Goal: Find contact information: Find contact information

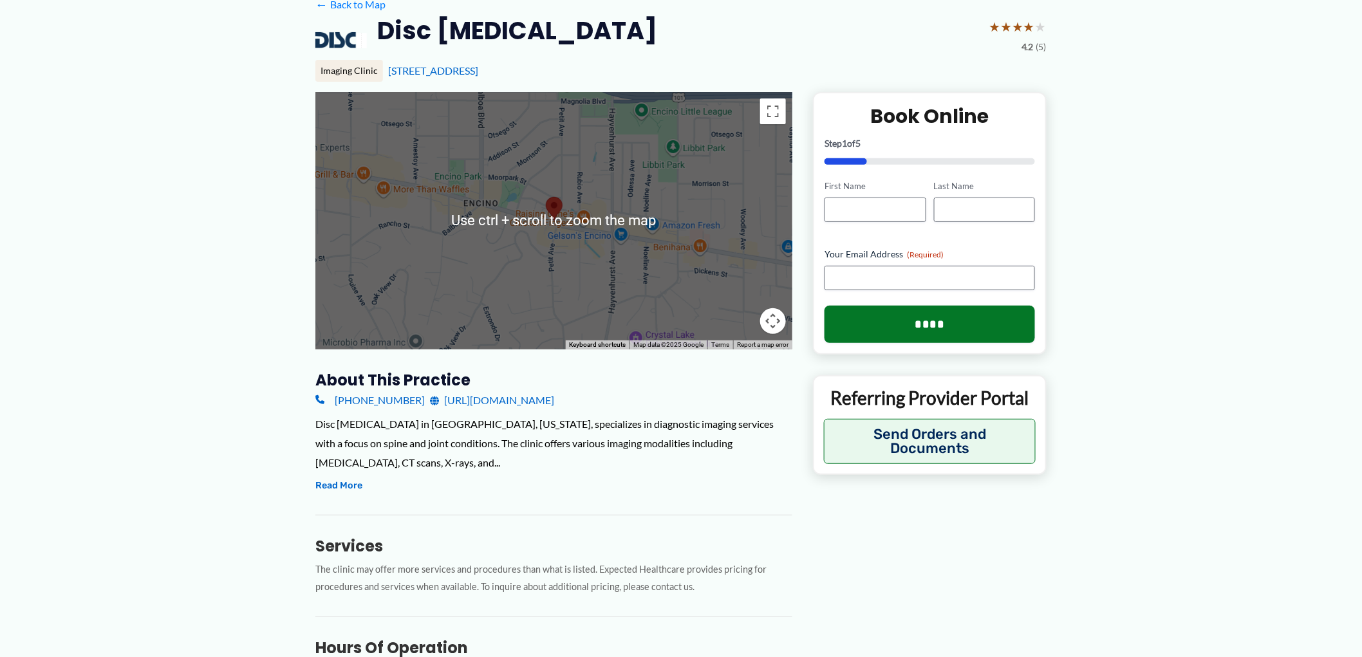
scroll to position [286, 0]
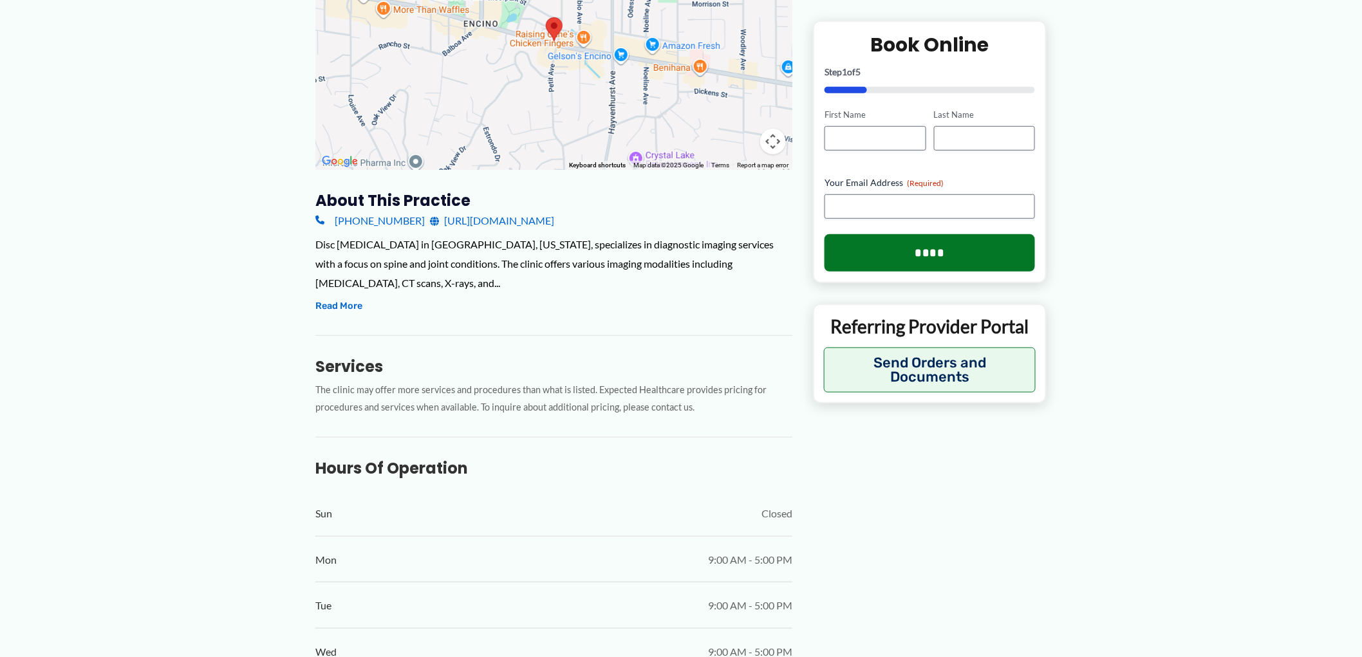
click at [529, 221] on link "[URL][DOMAIN_NAME]" at bounding box center [492, 220] width 124 height 19
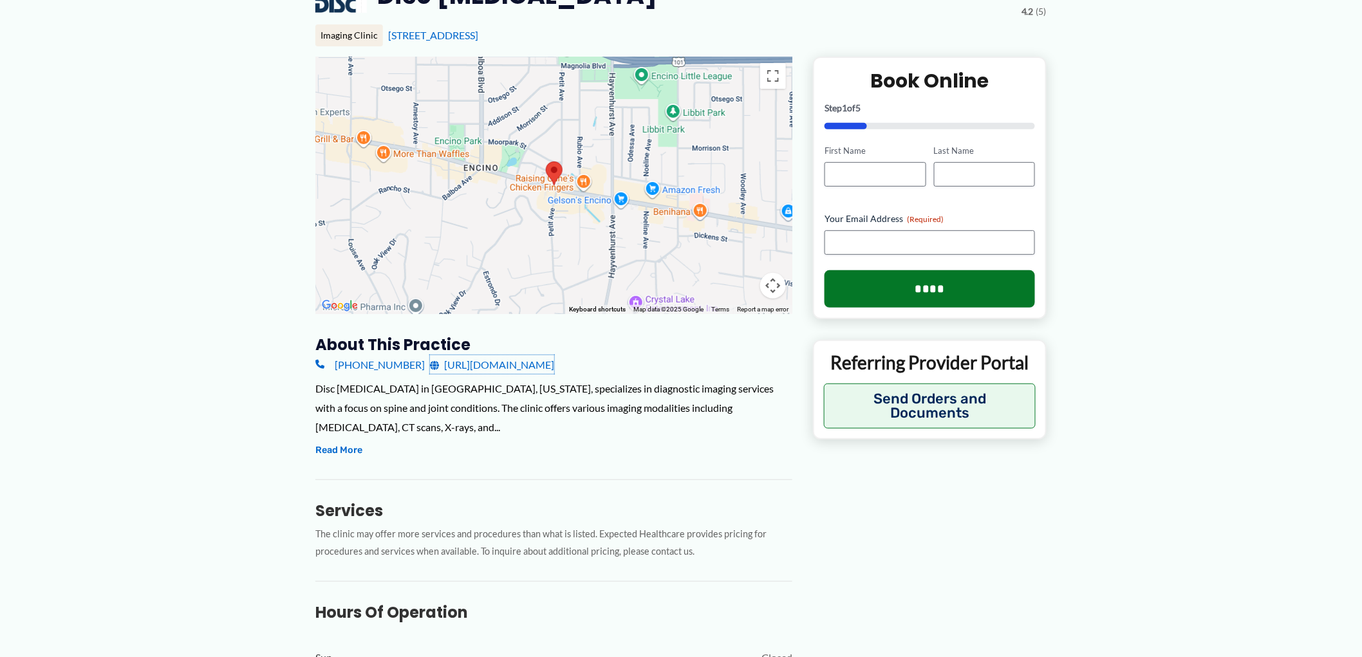
scroll to position [143, 0]
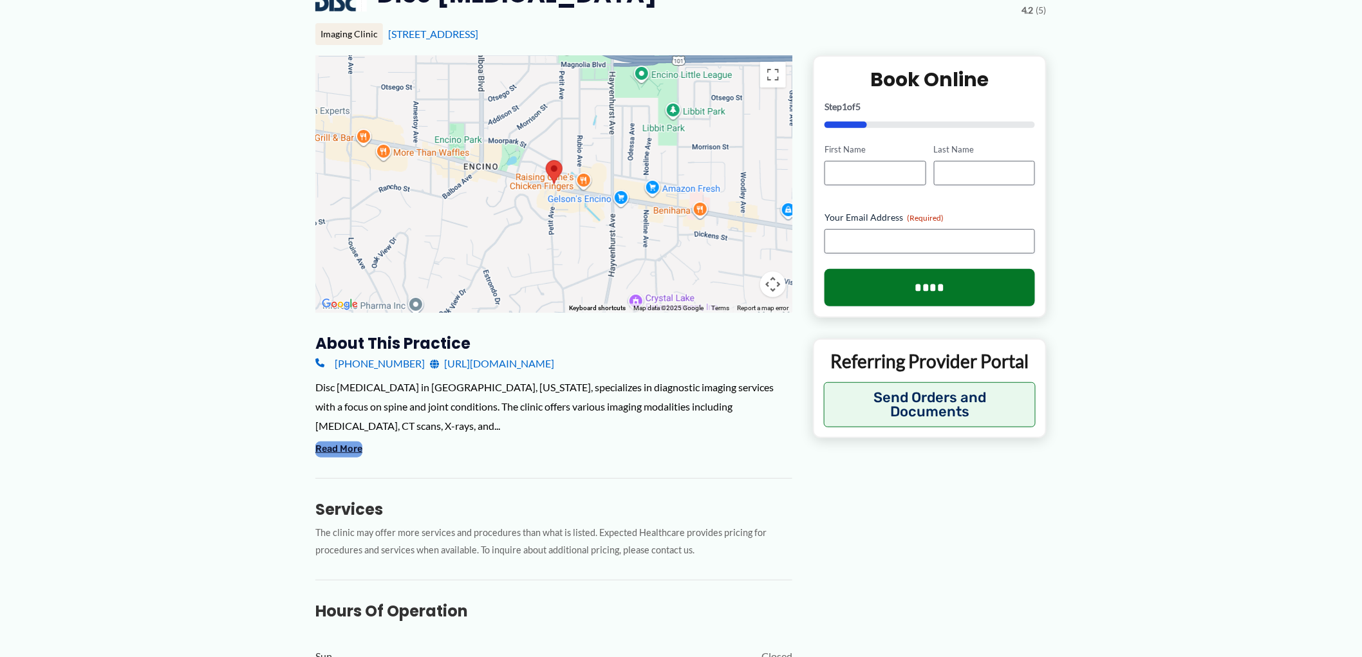
click at [320, 442] on button "Read More" at bounding box center [338, 449] width 47 height 15
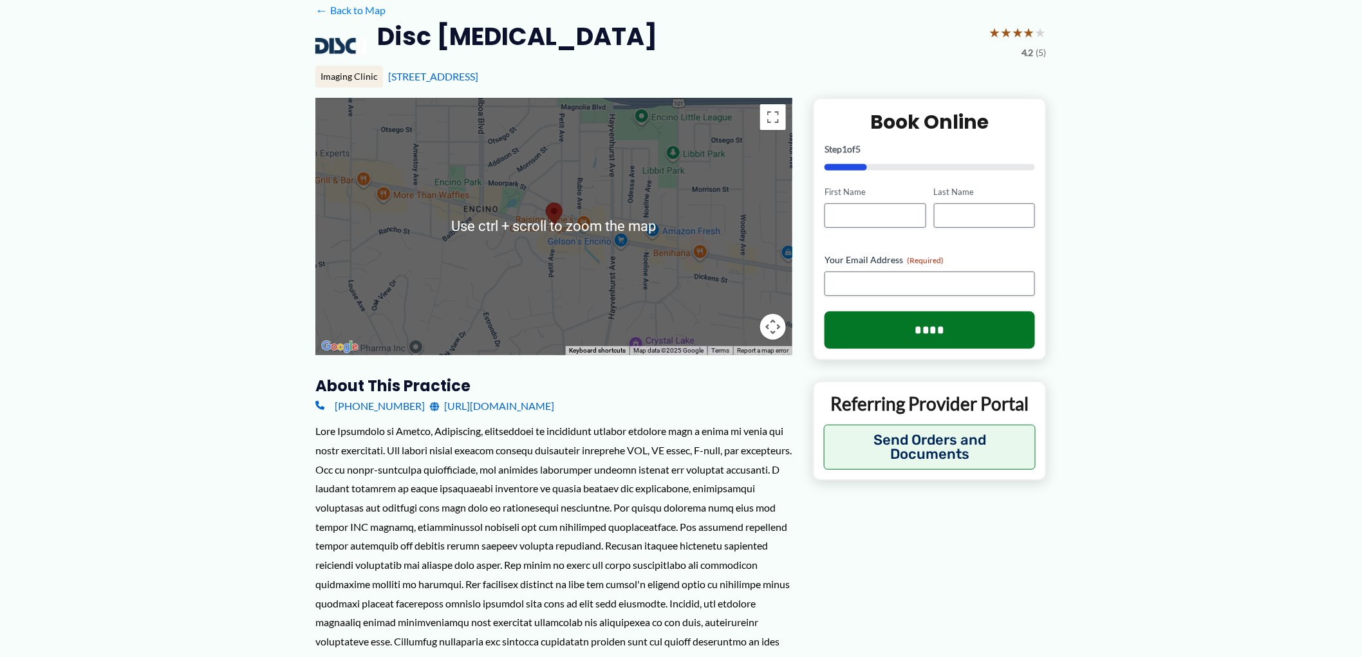
scroll to position [0, 0]
